Goal: Information Seeking & Learning: Learn about a topic

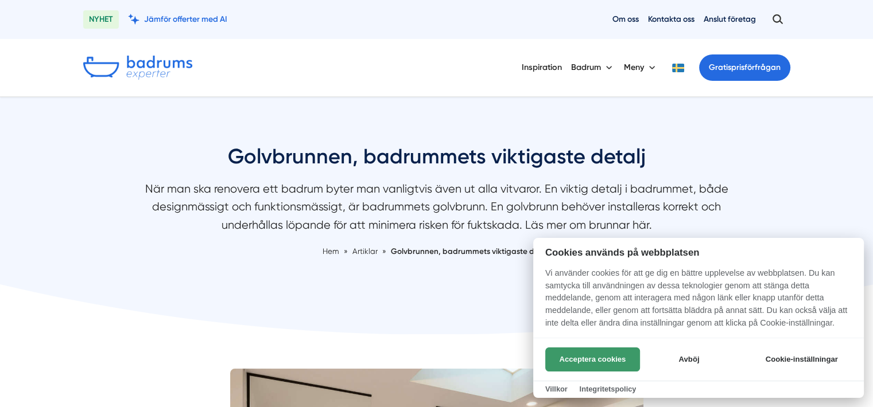
click at [604, 354] on button "Acceptera cookies" at bounding box center [592, 360] width 95 height 24
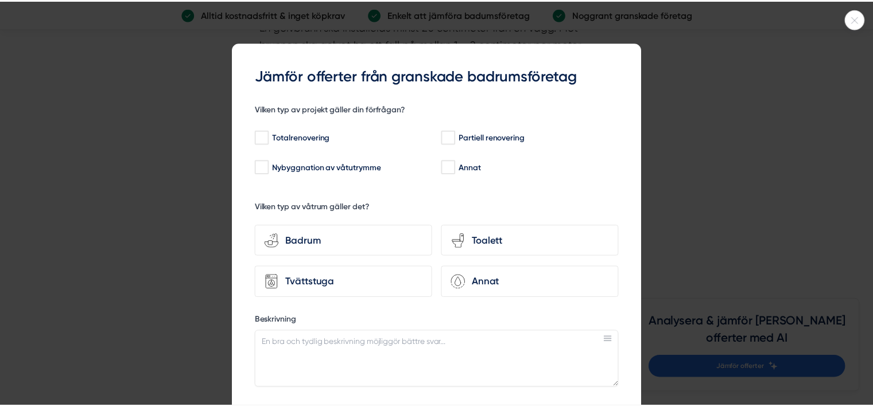
scroll to position [1951, 0]
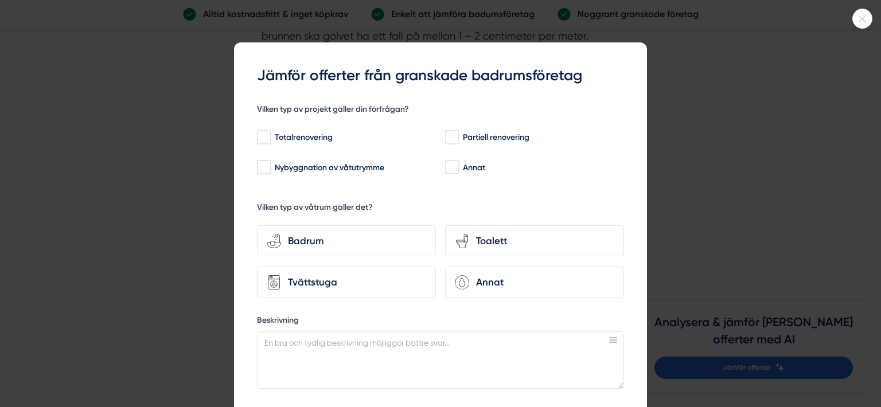
click at [857, 18] on icon at bounding box center [862, 18] width 19 height 7
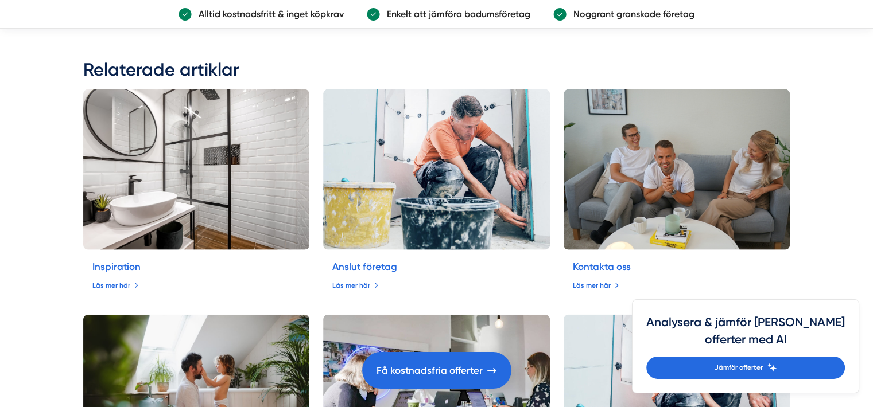
scroll to position [2582, 0]
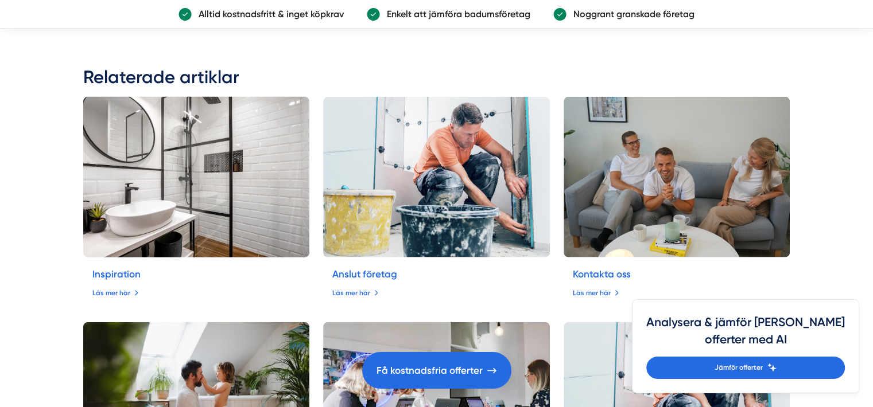
click at [148, 293] on div "Inspiration Läs mer här" at bounding box center [196, 283] width 227 height 51
click at [115, 288] on link "Läs mer här" at bounding box center [116, 293] width 48 height 11
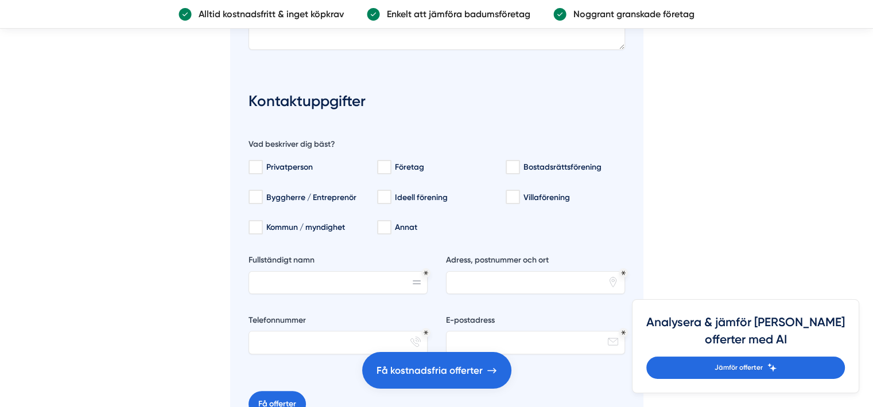
scroll to position [4365, 0]
